Goal: Find specific page/section: Find specific page/section

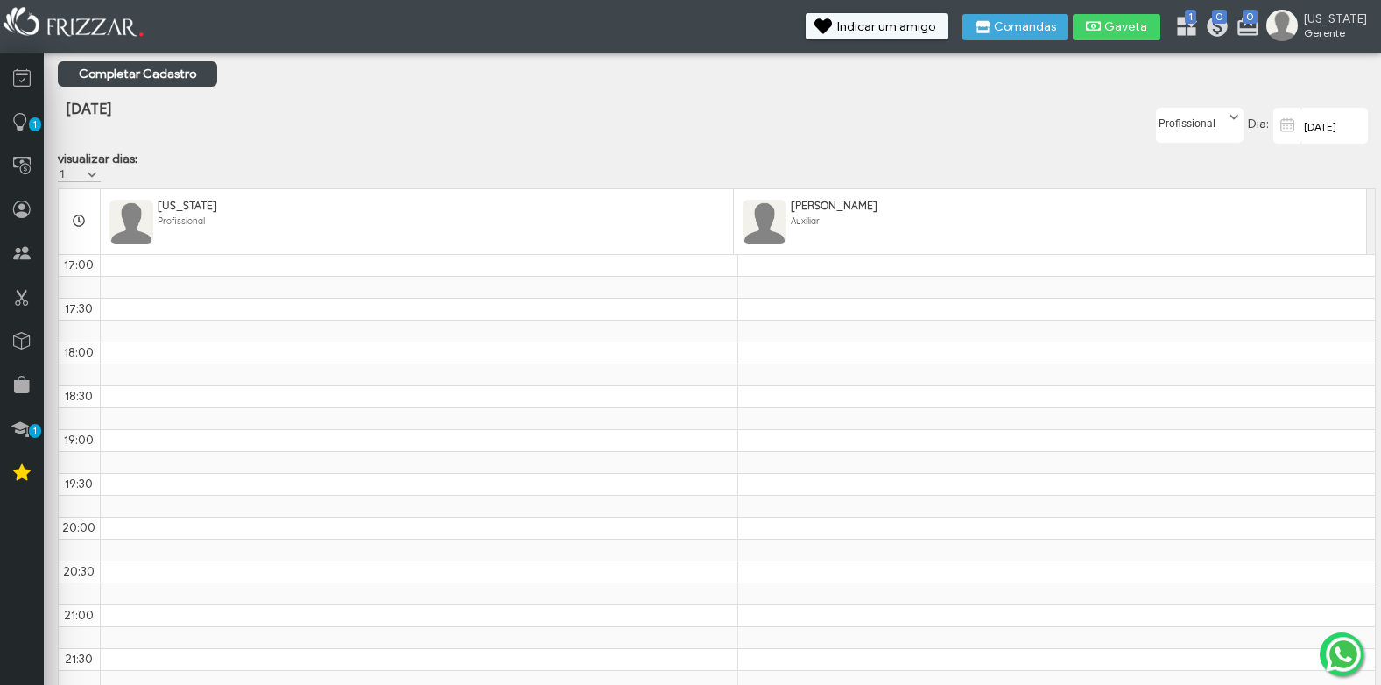
scroll to position [480, 0]
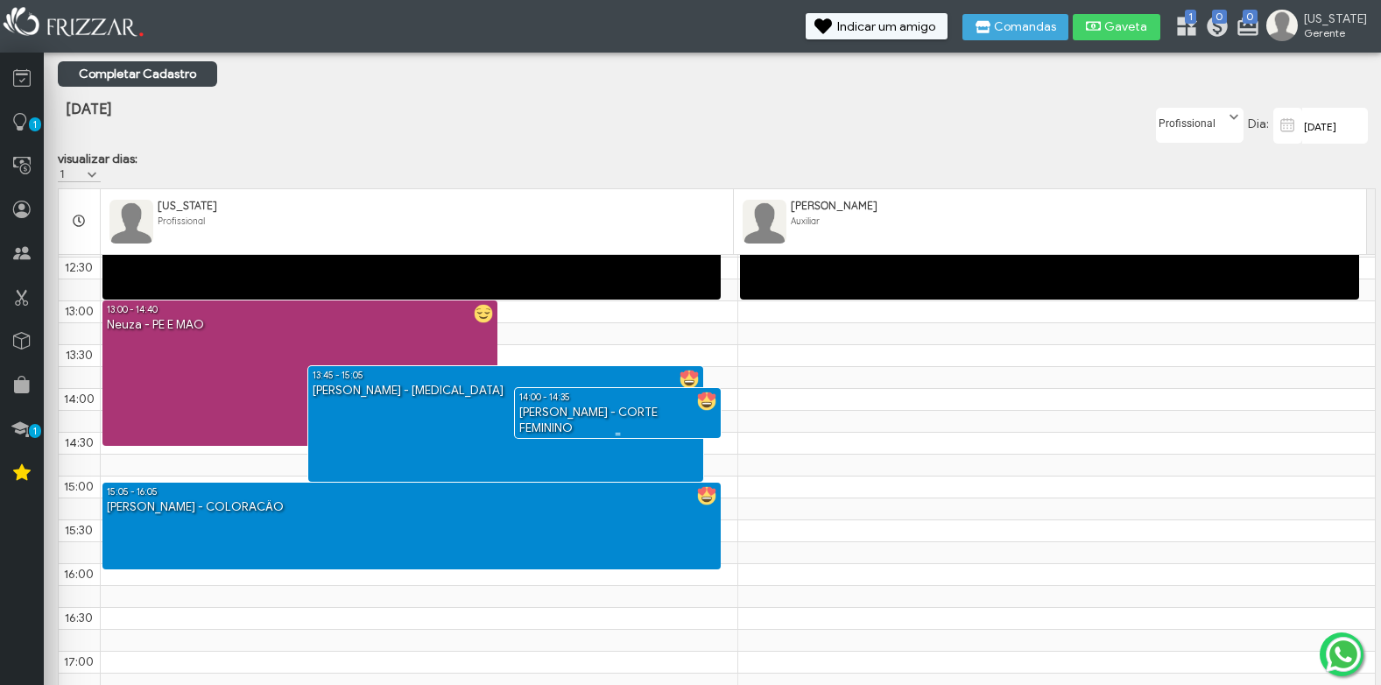
click at [624, 419] on div "[PERSON_NAME] - CORTE FEMININO" at bounding box center [618, 421] width 207 height 32
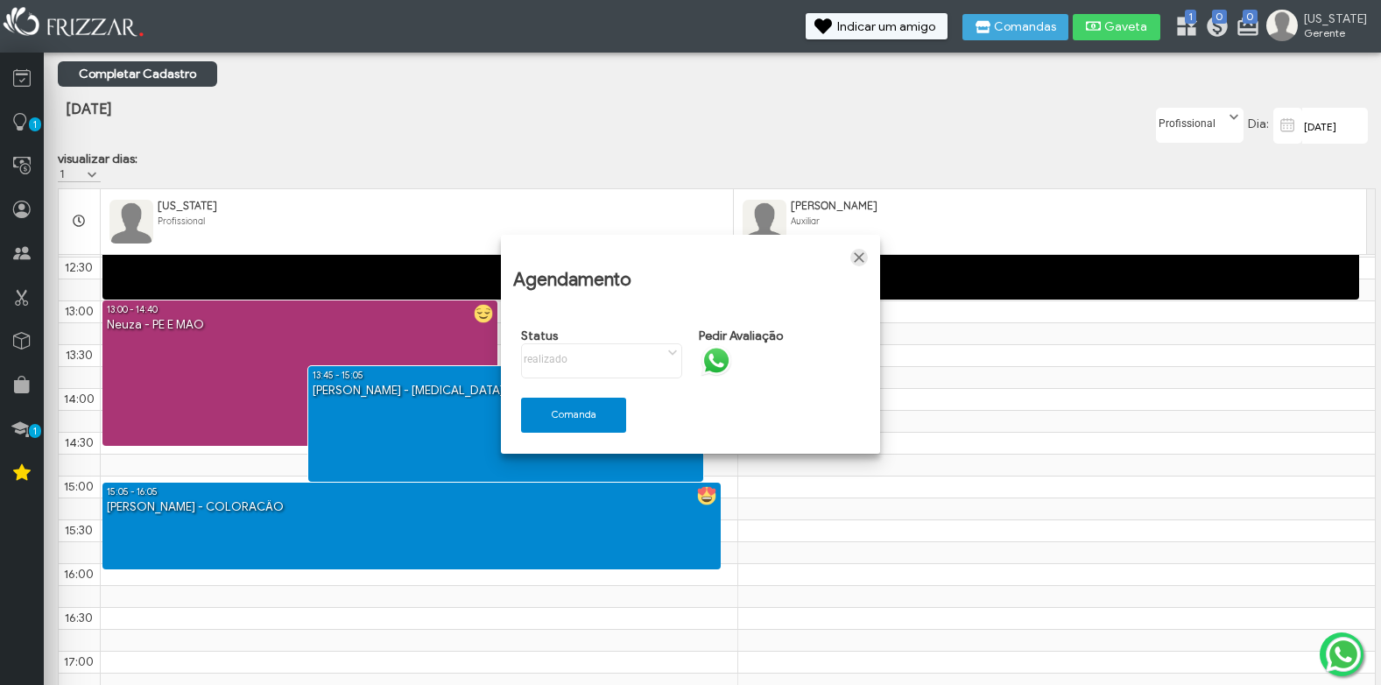
click at [860, 258] on span "Fechar" at bounding box center [859, 258] width 18 height 18
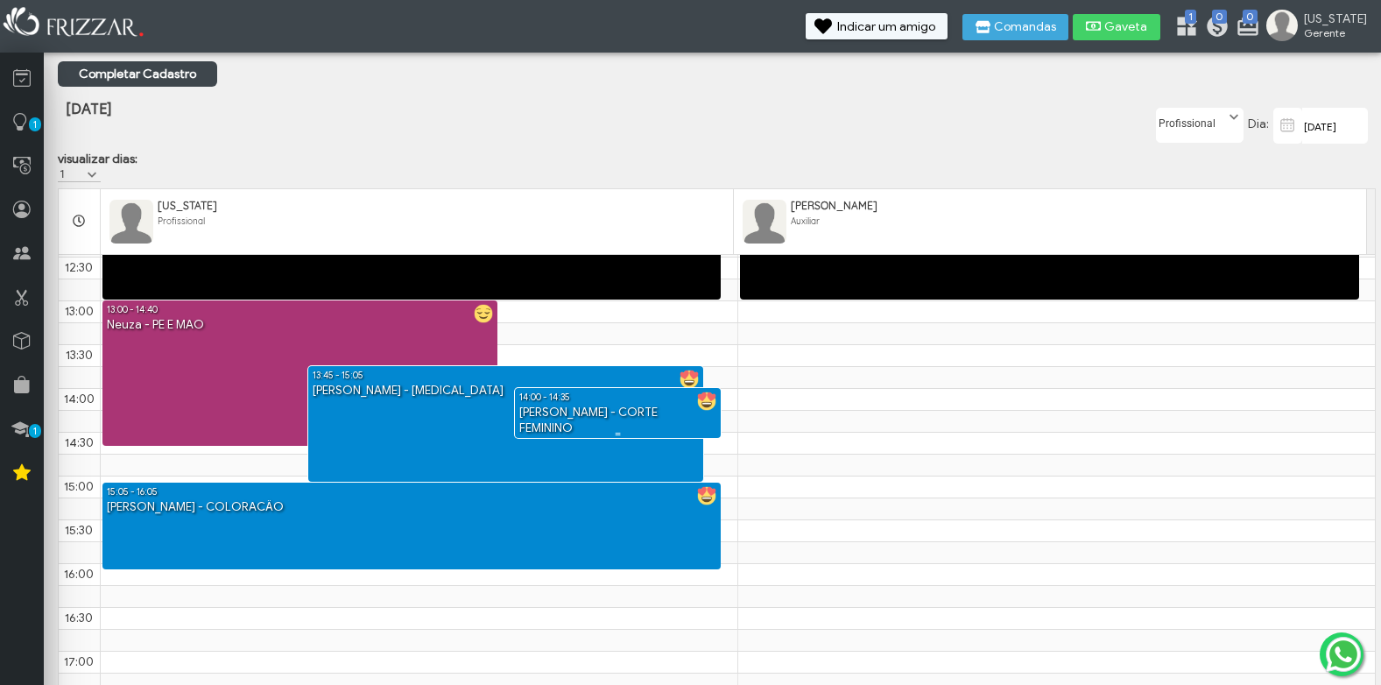
click at [631, 420] on div "[PERSON_NAME] - CORTE FEMININO" at bounding box center [618, 421] width 207 height 32
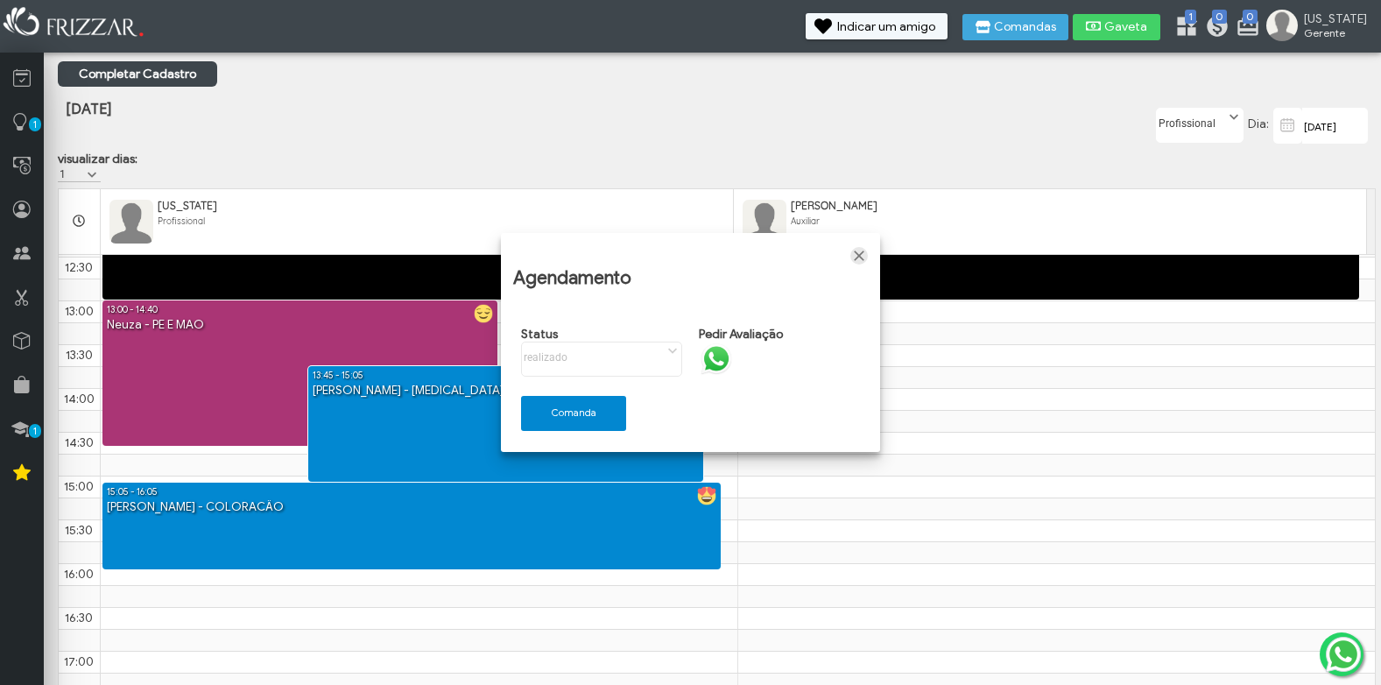
click at [857, 254] on span "Fechar" at bounding box center [859, 256] width 18 height 18
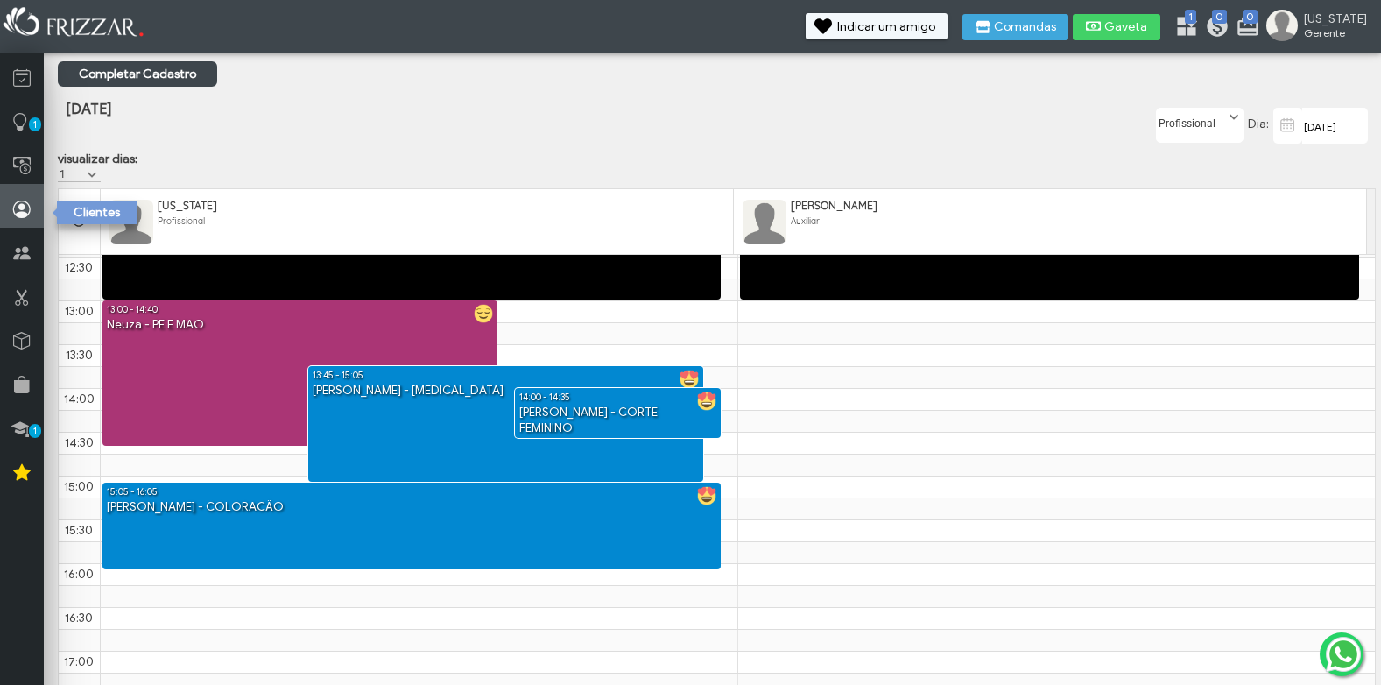
click at [18, 200] on icon at bounding box center [22, 210] width 18 height 22
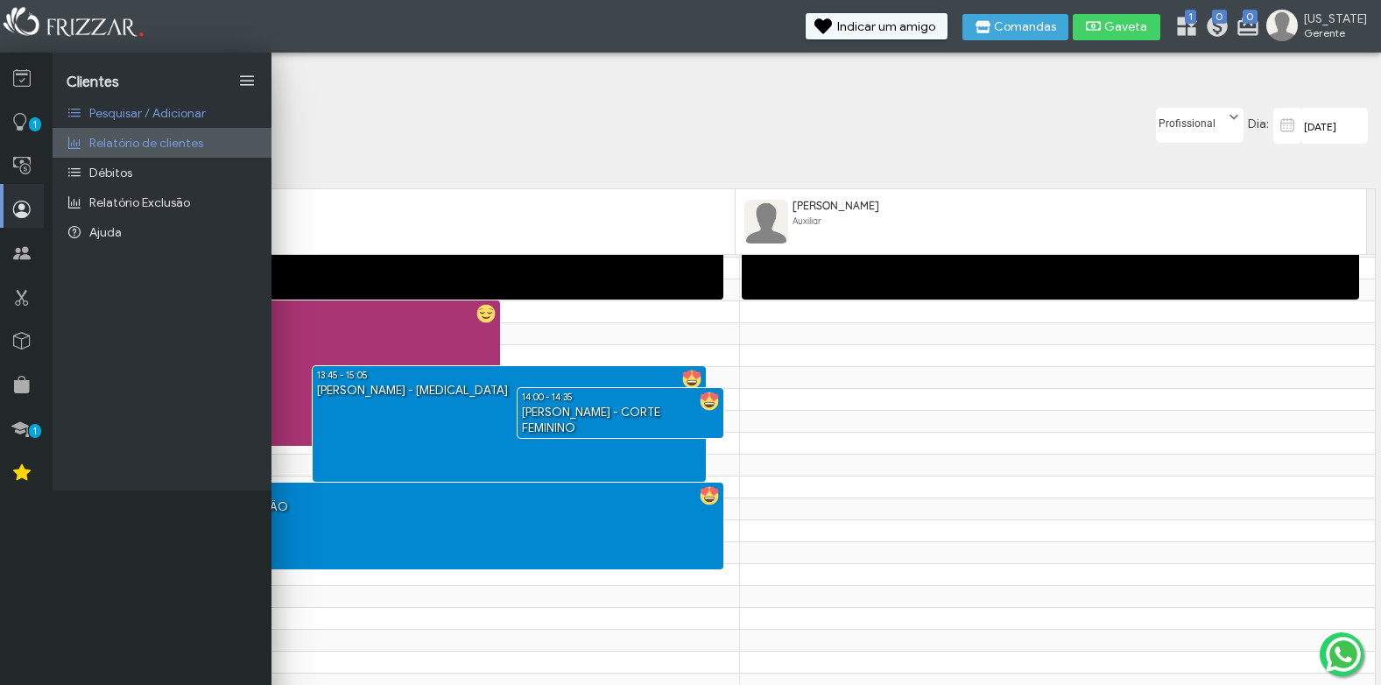
click at [91, 148] on span "Relatório de clientes" at bounding box center [146, 143] width 114 height 15
